Goal: Navigation & Orientation: Find specific page/section

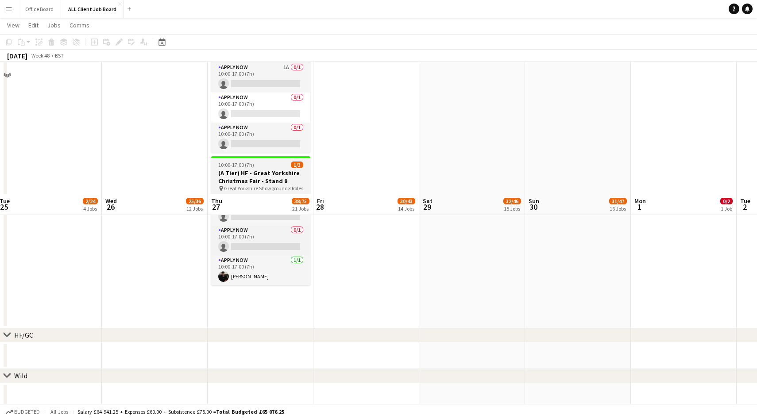
scroll to position [1655, 0]
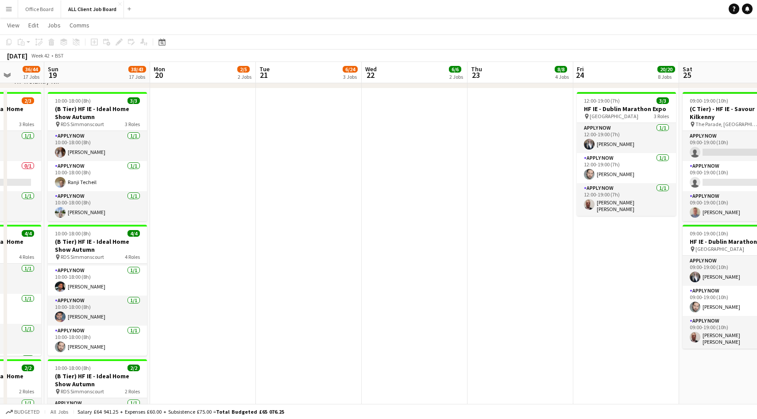
scroll to position [0, 271]
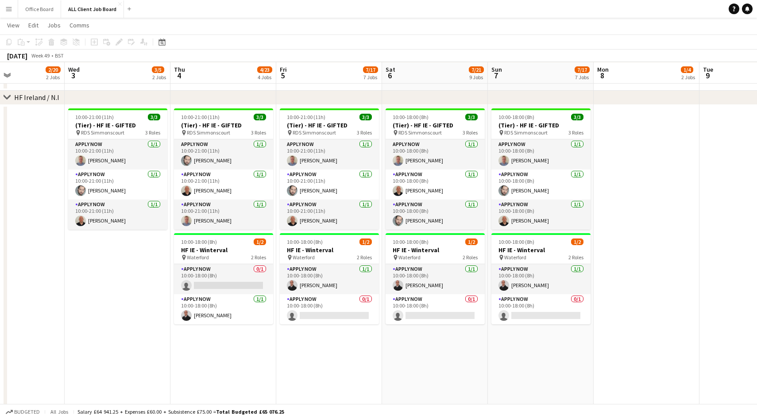
scroll to position [0, 407]
